Goal: Transaction & Acquisition: Purchase product/service

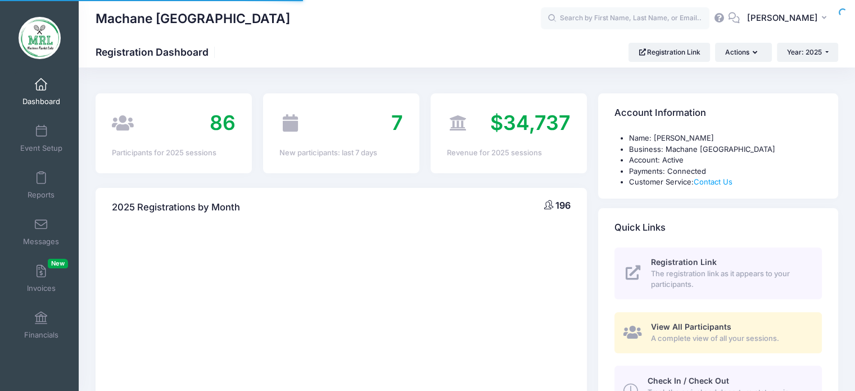
select select
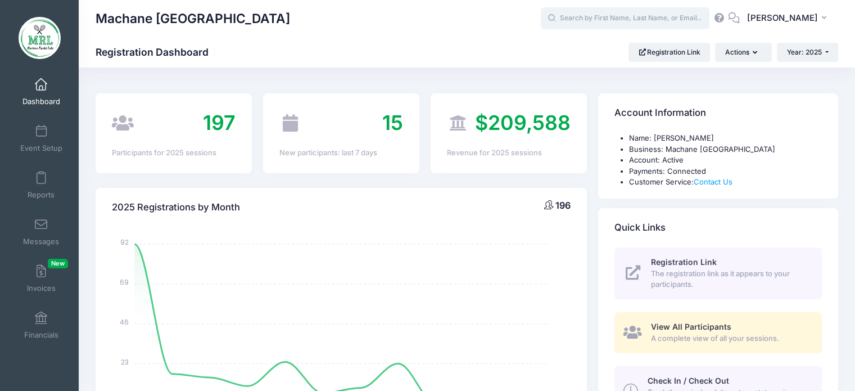
click at [614, 24] on input "text" at bounding box center [625, 18] width 169 height 22
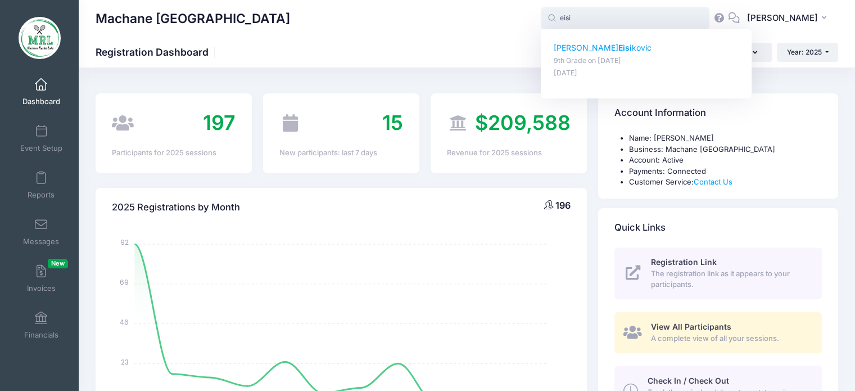
click at [618, 47] on strong "Eisi" at bounding box center [624, 48] width 13 height 10
type input "[PERSON_NAME] (9th Grade, [DATE])"
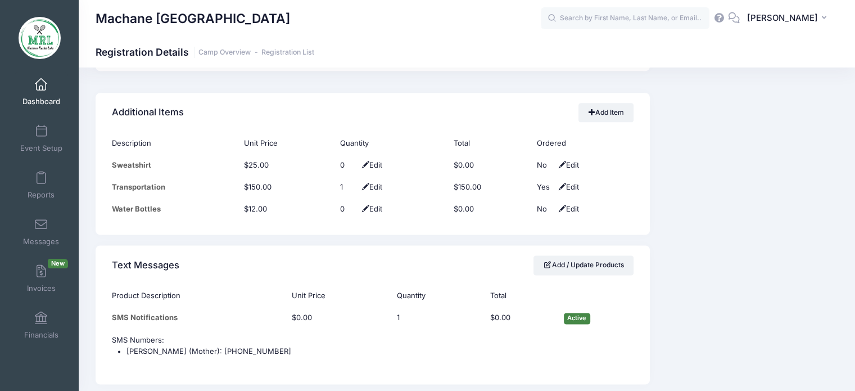
scroll to position [1446, 0]
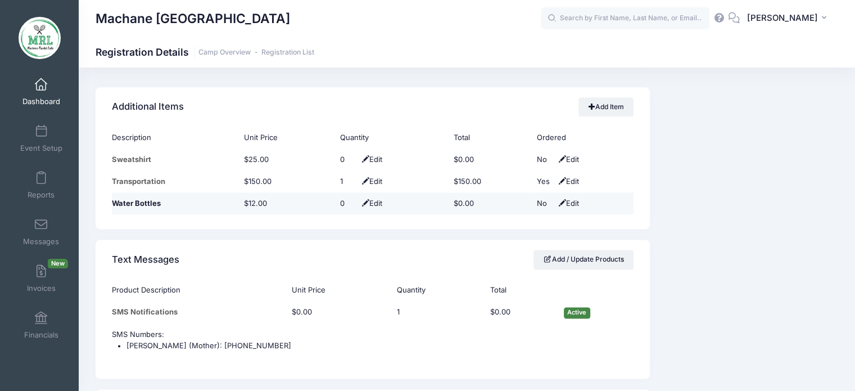
click at [374, 201] on span "Edit" at bounding box center [370, 202] width 23 height 9
click at [357, 199] on span at bounding box center [361, 202] width 9 height 7
type input "1"
click at [357, 201] on span at bounding box center [361, 202] width 9 height 7
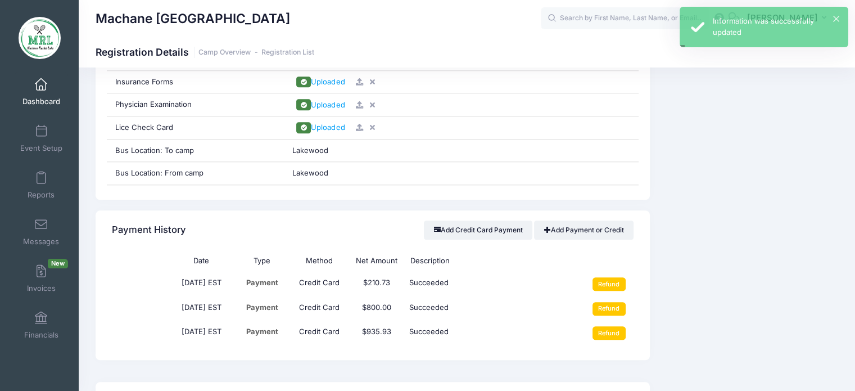
scroll to position [1133, 0]
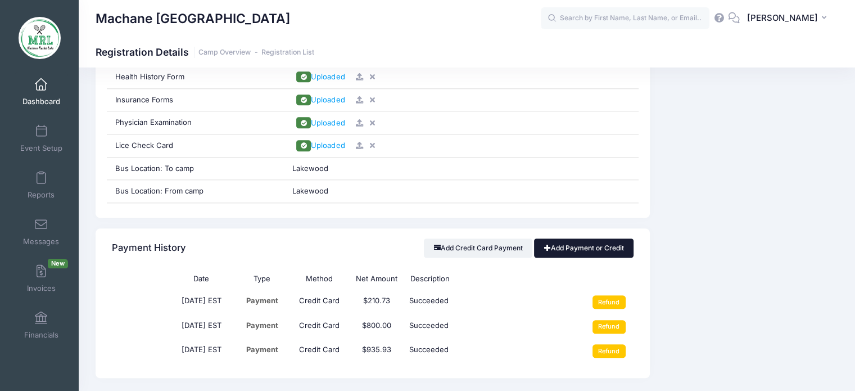
click at [579, 247] on link "Add Payment or Credit" at bounding box center [583, 247] width 99 height 19
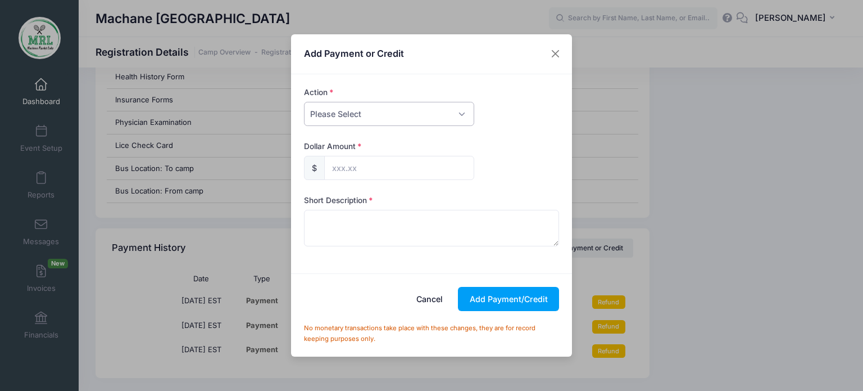
click at [462, 119] on select "Please Select Payment Credit Refund (Offline)" at bounding box center [389, 114] width 170 height 24
select select "payment"
click at [304, 102] on select "Please Select Payment Credit Refund (Offline)" at bounding box center [389, 114] width 170 height 24
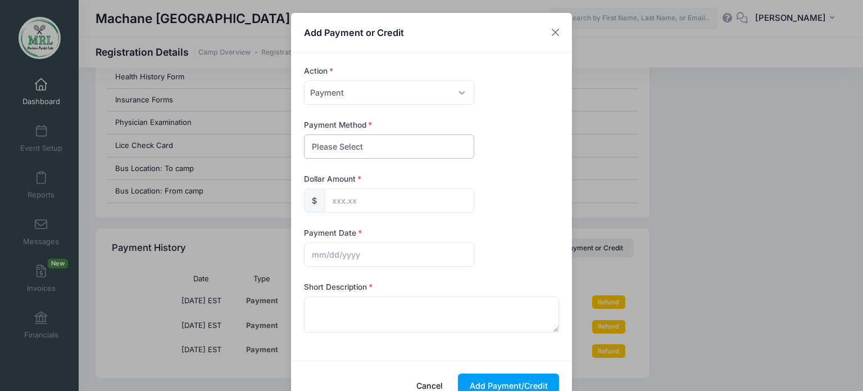
click at [438, 146] on select "Please Select PayPal Cash Check Bank Transfer Other" at bounding box center [389, 146] width 170 height 24
select select "cash"
click at [304, 134] on select "Please Select PayPal Cash Check Bank Transfer Other" at bounding box center [389, 146] width 170 height 24
click at [409, 192] on input "text" at bounding box center [399, 200] width 150 height 24
type input "12.00"
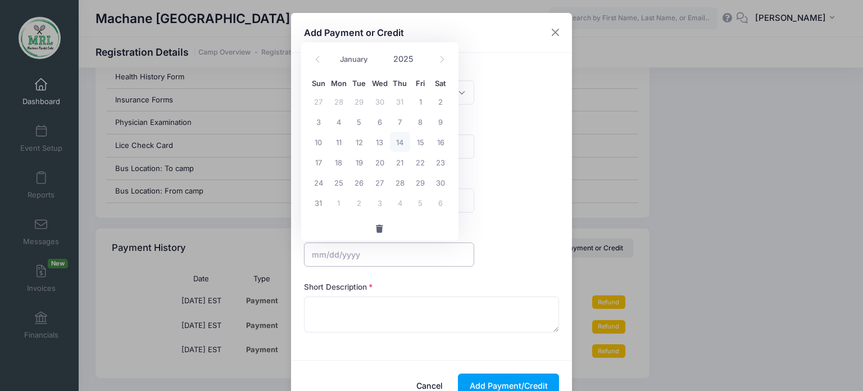
click at [366, 264] on input "text" at bounding box center [389, 254] width 170 height 24
click at [403, 144] on span "14" at bounding box center [400, 141] width 20 height 20
type input "08/14/2025"
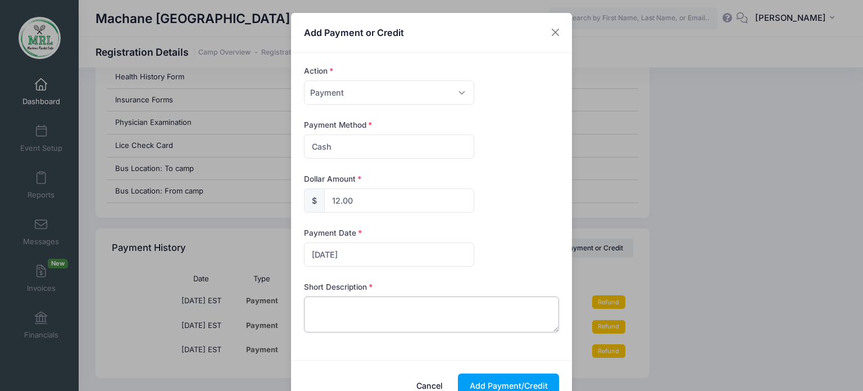
click at [345, 325] on textarea at bounding box center [432, 314] width 256 height 36
type textarea "cash"
click at [518, 374] on button "Add Payment/Credit" at bounding box center [508, 385] width 101 height 24
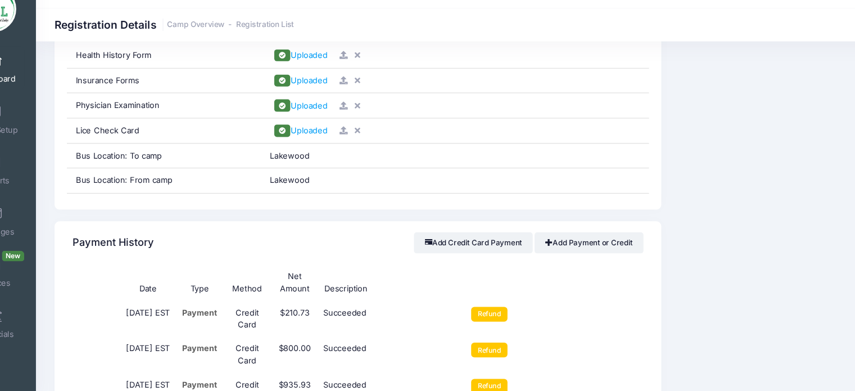
scroll to position [1130, 0]
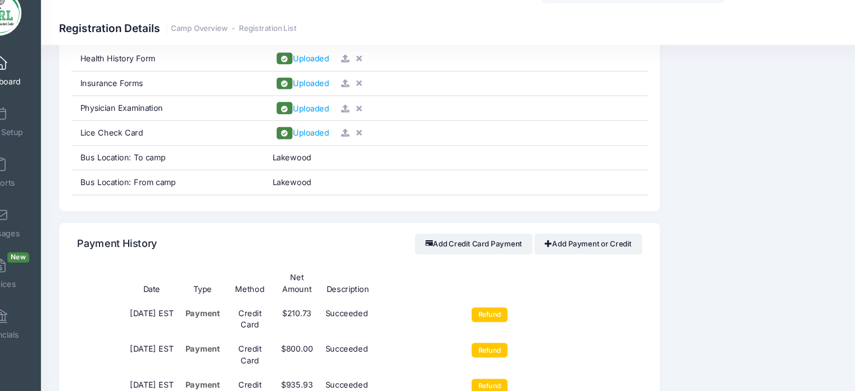
click at [725, 157] on div "Event Information Event Machane Racket Lake Session 9th Grade From Aug 14th To …" at bounding box center [749, 216] width 188 height 2158
